Goal: Transaction & Acquisition: Purchase product/service

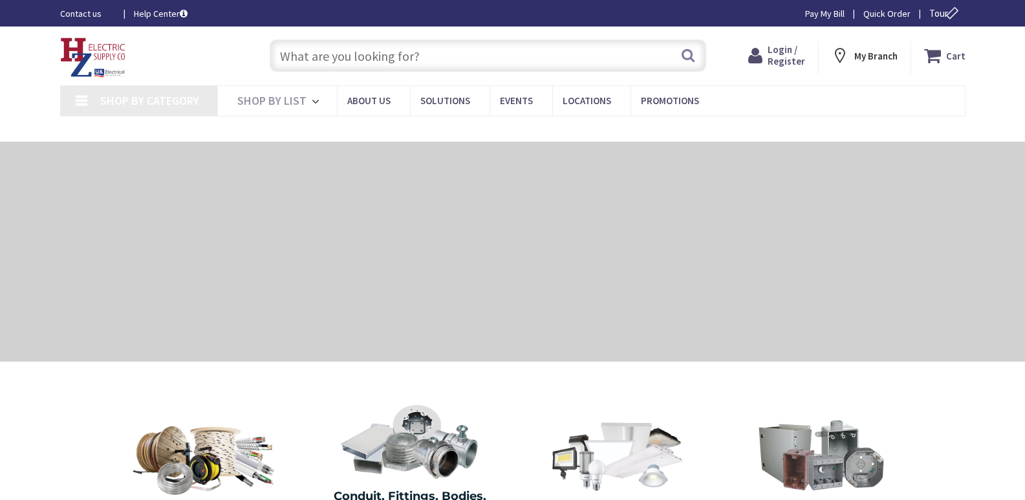
click at [306, 56] on input "text" at bounding box center [488, 55] width 436 height 32
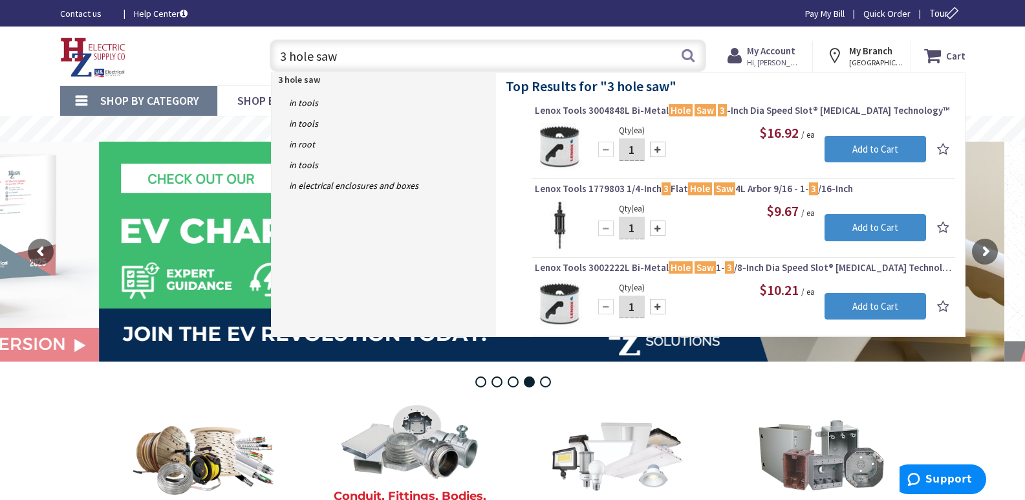
type input "3 hole saw"
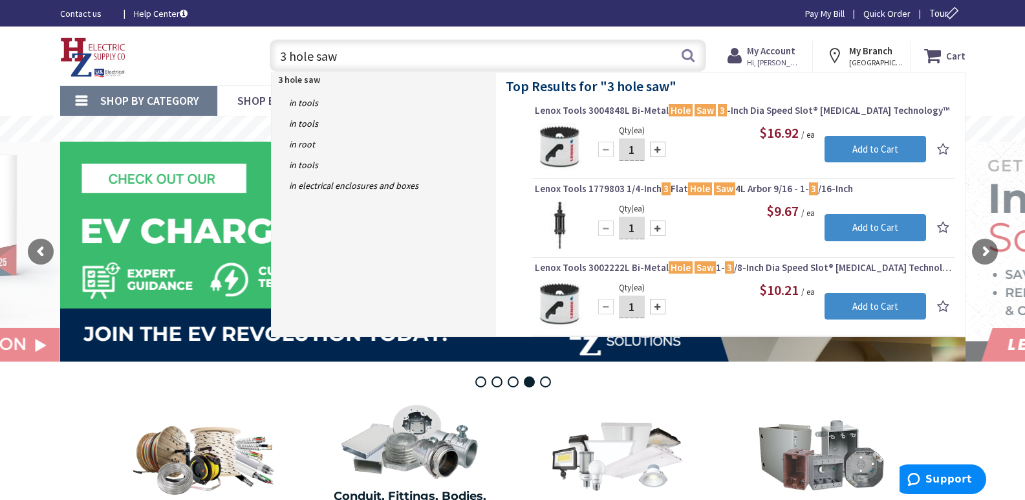
click at [738, 109] on span "Lenox Tools 3004848L Bi-Metal Hole Saw 3 -Inch Dia Speed Slot® [MEDICAL_DATA] T…" at bounding box center [743, 110] width 417 height 13
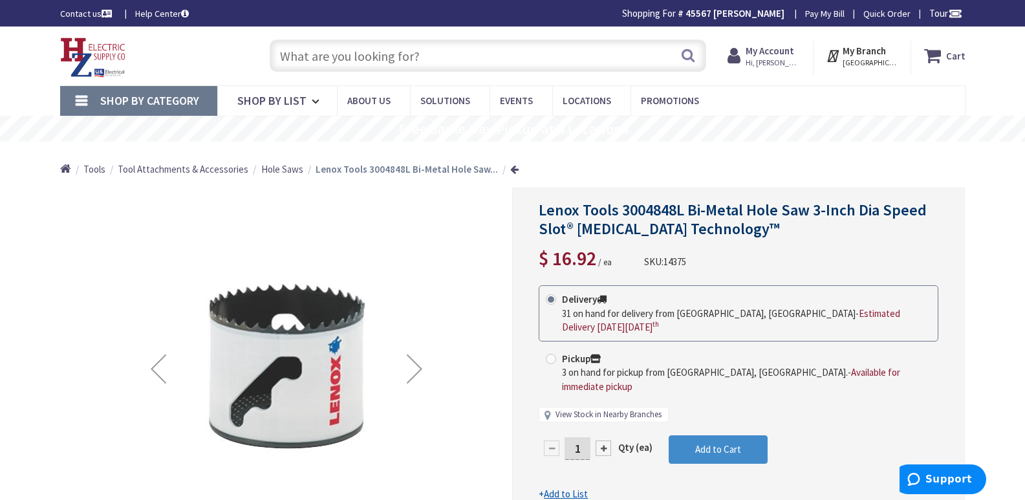
click at [603, 409] on link "View Stock in Nearby Branches" at bounding box center [608, 415] width 106 height 12
select select "data-availability"
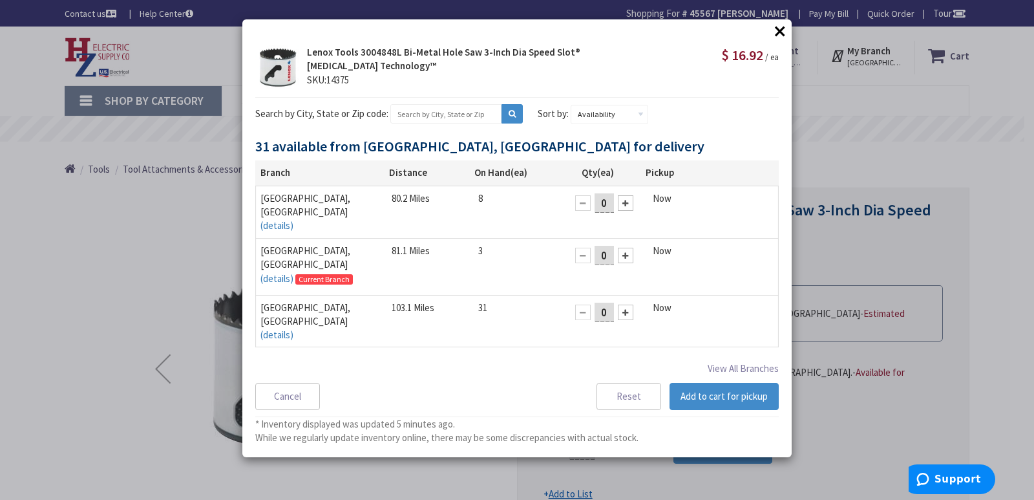
click at [780, 30] on button "×" at bounding box center [780, 30] width 19 height 19
